Goal: Find specific page/section: Find specific page/section

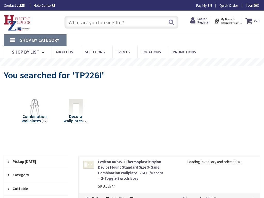
type input "Tin Pot Run Ln, [GEOGRAPHIC_DATA], VA 22734, [GEOGRAPHIC_DATA]"
